Goal: Information Seeking & Learning: Learn about a topic

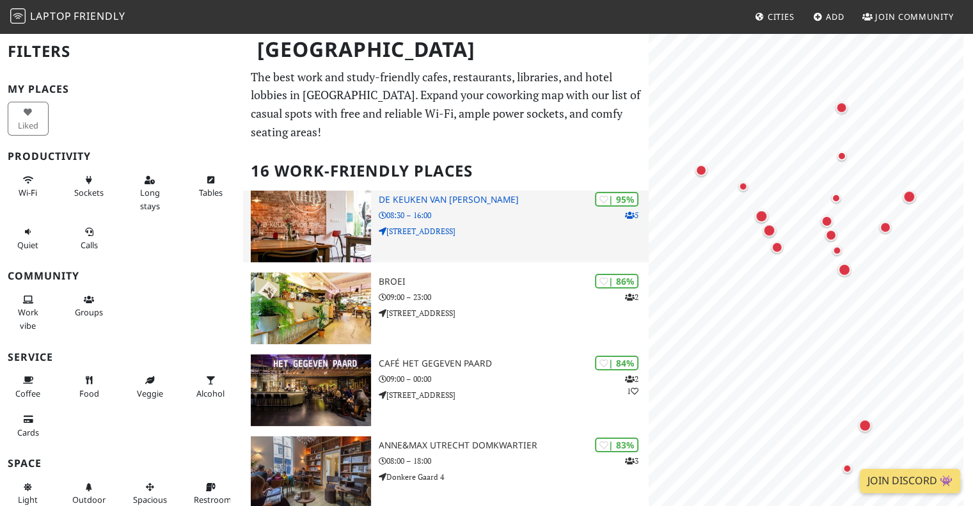
drag, startPoint x: 0, startPoint y: 0, endPoint x: 414, endPoint y: 178, distance: 450.5
click at [414, 194] on h3 "De keuken van Thijs" at bounding box center [514, 199] width 271 height 11
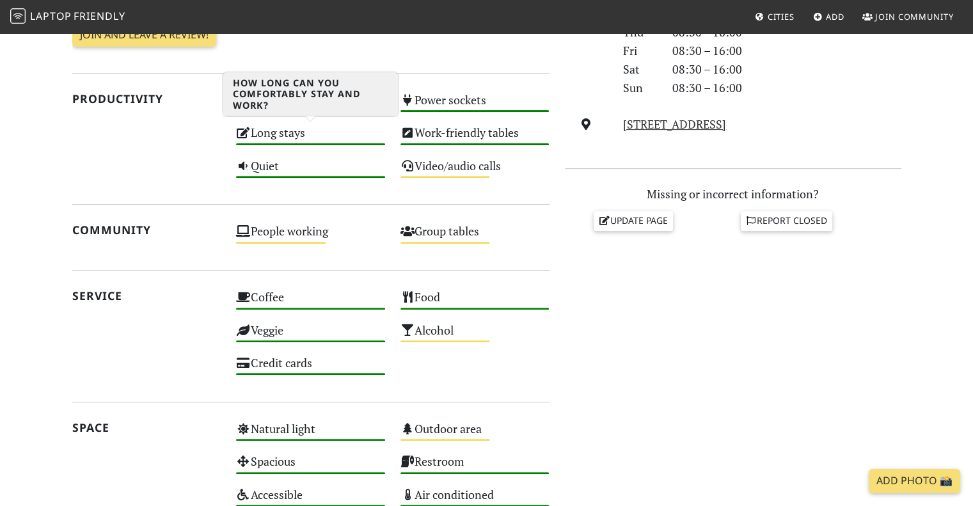
scroll to position [448, 0]
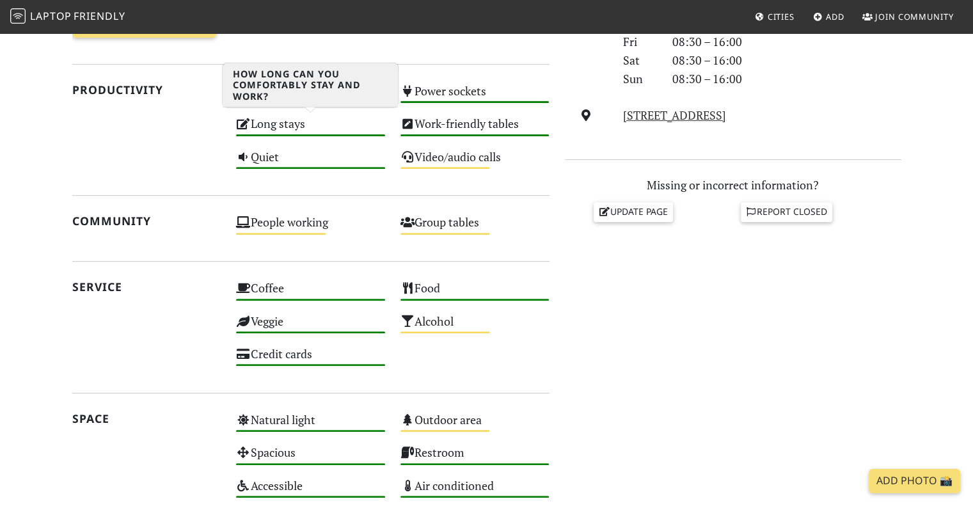
click at [286, 120] on div "Long stays High" at bounding box center [310, 129] width 164 height 33
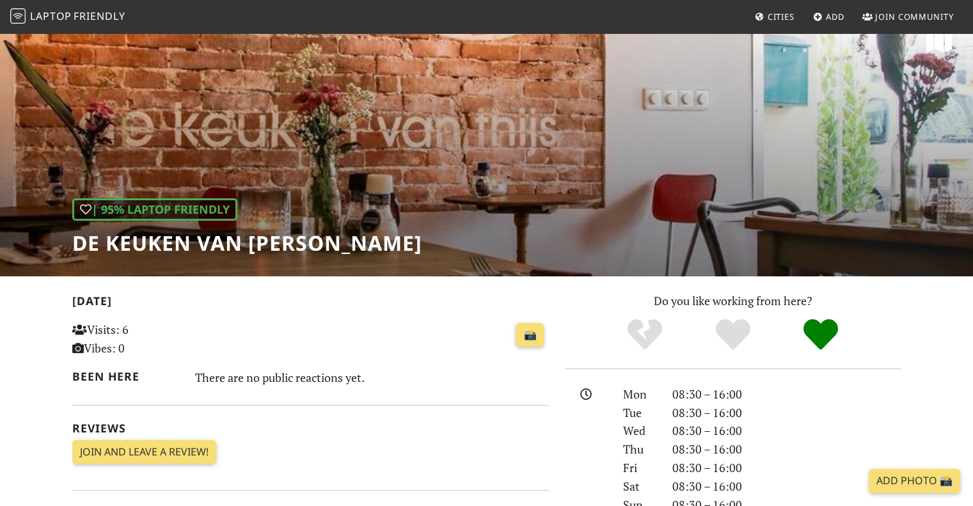
scroll to position [0, 0]
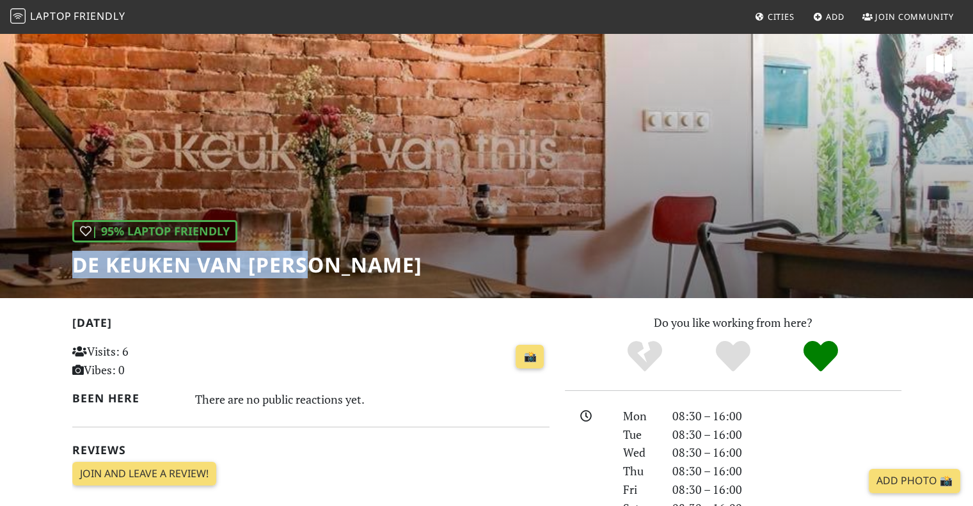
drag, startPoint x: 102, startPoint y: 262, endPoint x: 308, endPoint y: 259, distance: 205.4
click at [308, 259] on div "| 95% Laptop Friendly De keuken van Thijs" at bounding box center [486, 165] width 973 height 266
copy h1 "De keuken van [PERSON_NAME]"
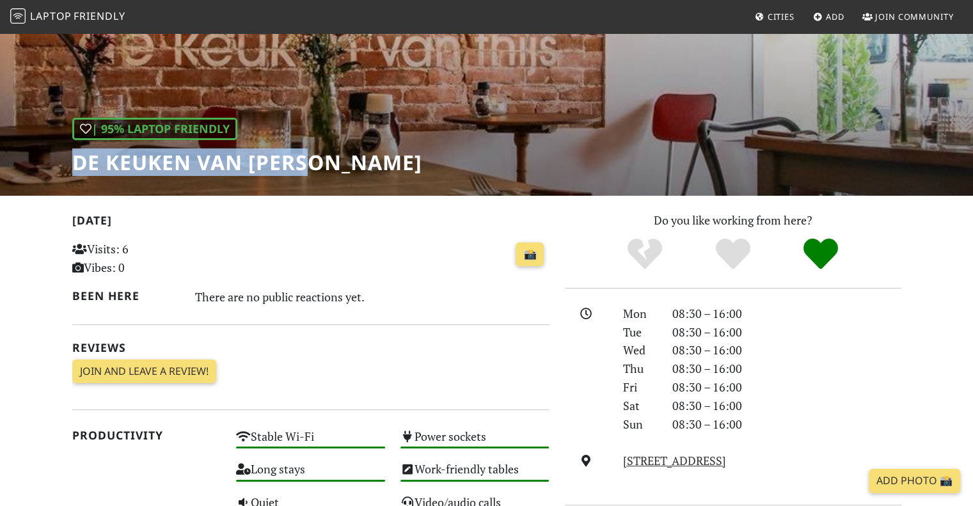
scroll to position [192, 0]
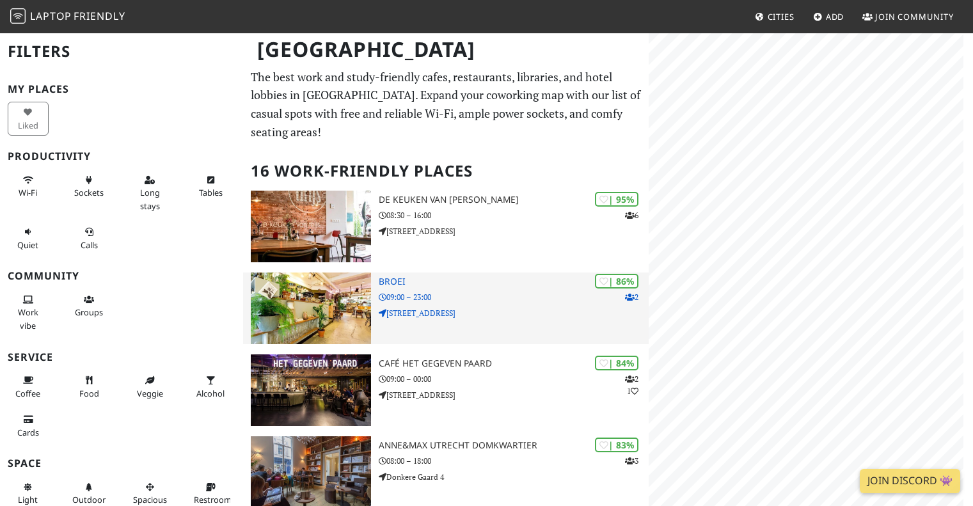
scroll to position [64, 0]
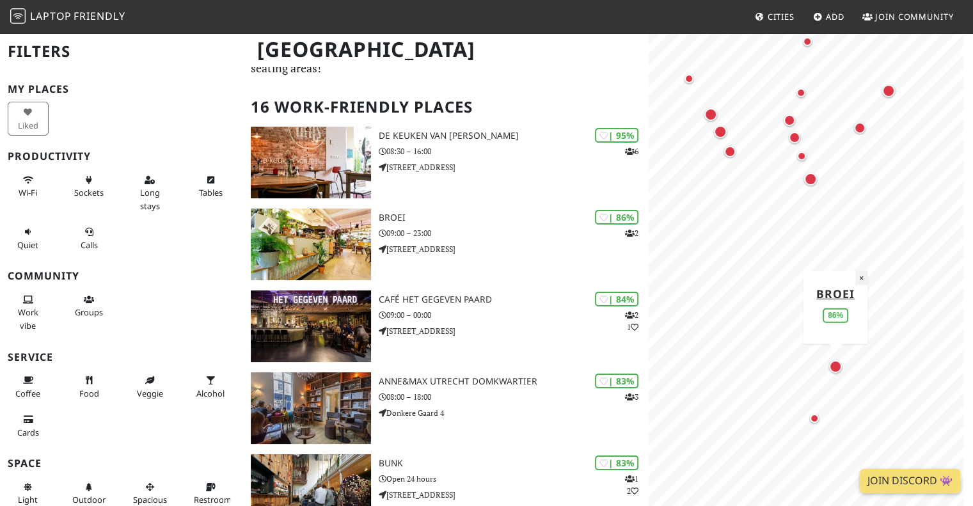
click at [860, 280] on button "×" at bounding box center [861, 278] width 12 height 14
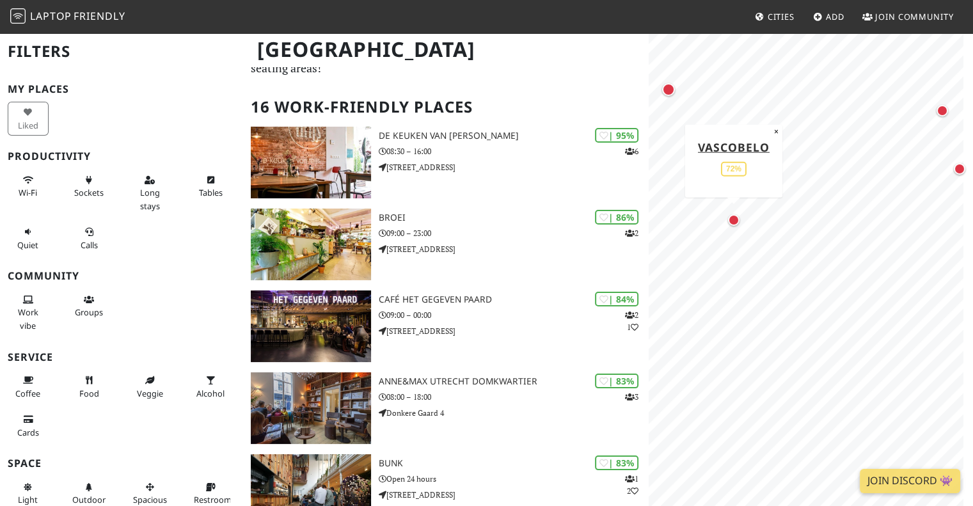
click at [740, 219] on div "Map marker" at bounding box center [734, 220] width 17 height 17
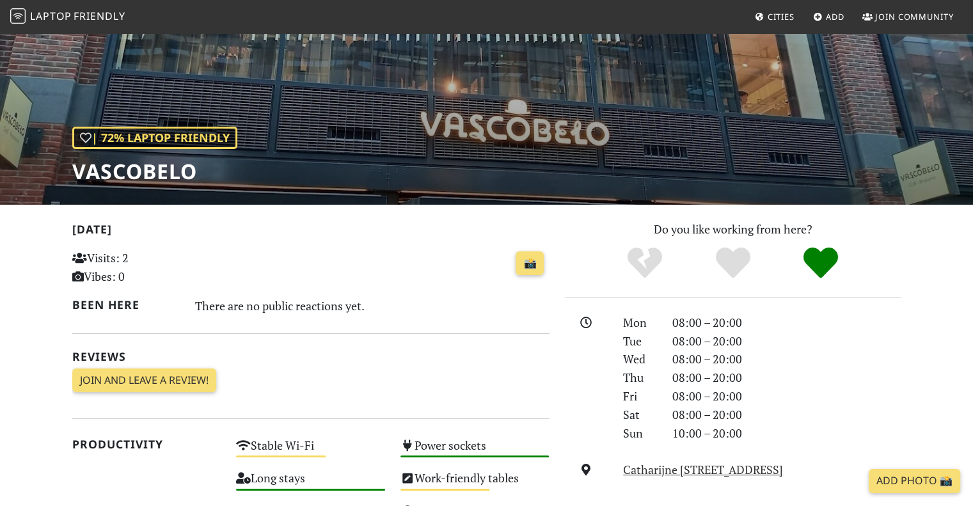
scroll to position [320, 0]
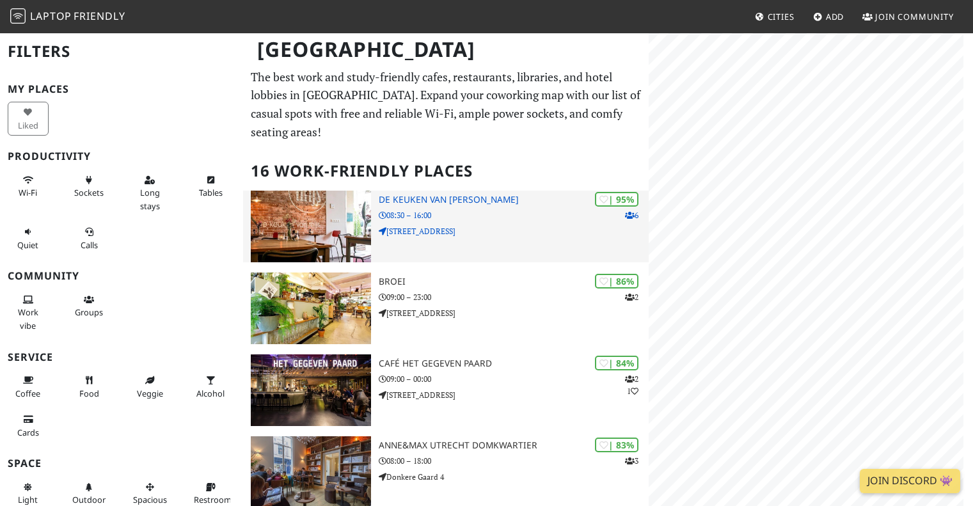
scroll to position [64, 0]
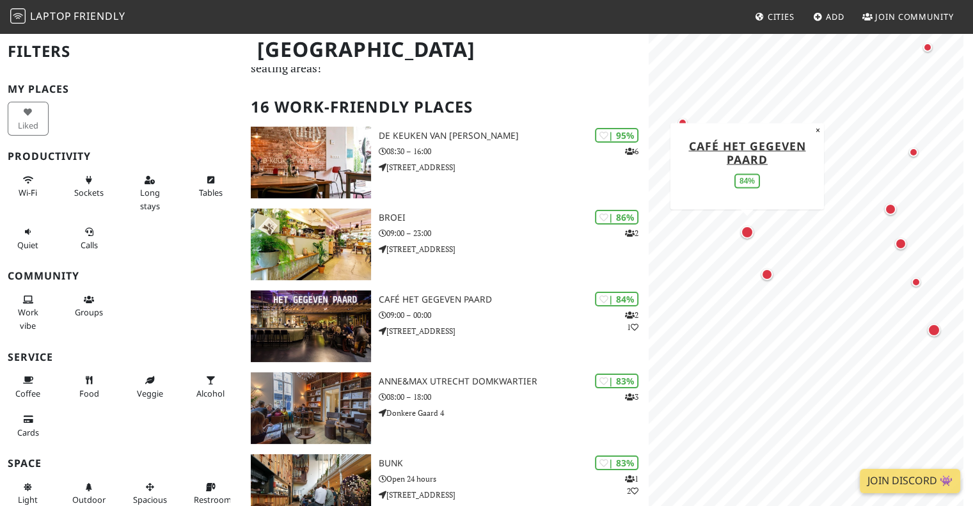
click at [748, 226] on div "Map marker" at bounding box center [747, 232] width 13 height 13
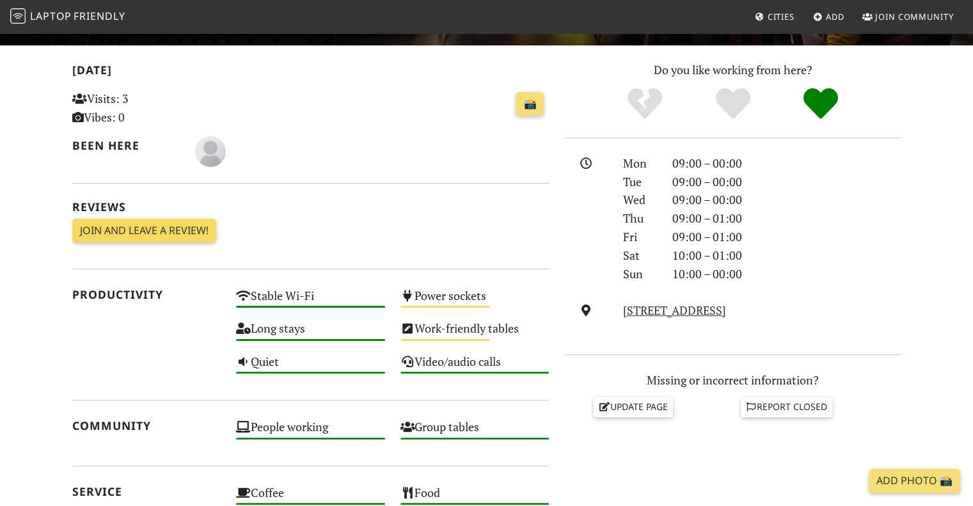
scroll to position [320, 0]
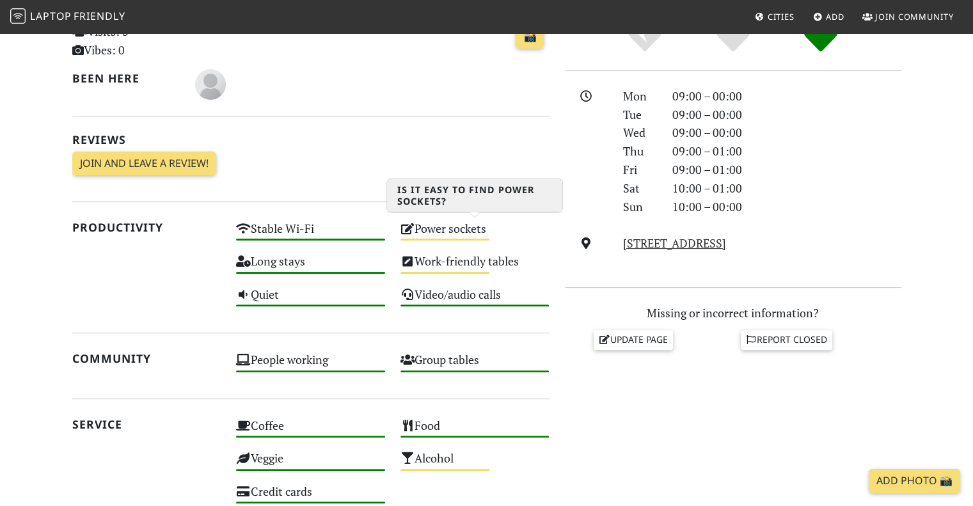
click at [417, 232] on div "Power sockets Medium" at bounding box center [475, 234] width 164 height 33
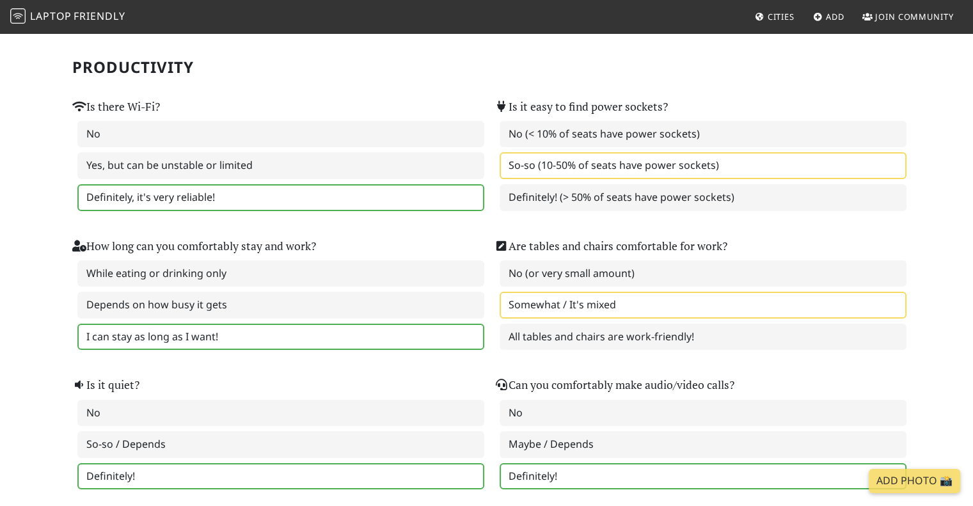
scroll to position [192, 0]
